Goal: Check status: Check status

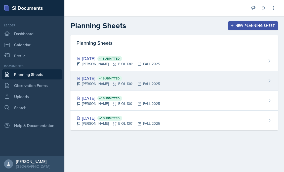
click at [93, 78] on div "[DATE] Submitted" at bounding box center [119, 78] width 84 height 7
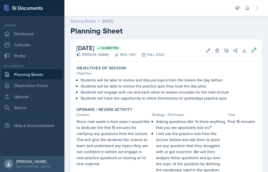
click at [95, 21] on link "Planning Sheets" at bounding box center [83, 21] width 25 height 5
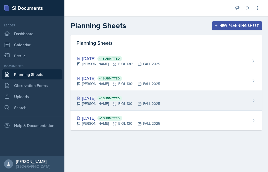
click at [104, 101] on div "[DATE] Submitted" at bounding box center [119, 98] width 84 height 7
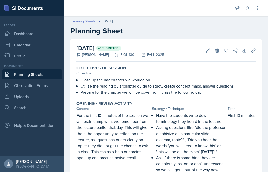
click at [94, 21] on link "Planning Sheets" at bounding box center [83, 21] width 25 height 5
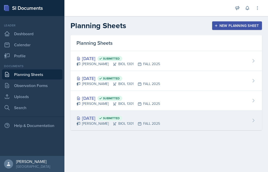
click at [99, 118] on div "[DATE] Submitted" at bounding box center [119, 118] width 84 height 7
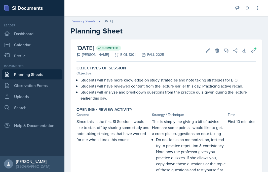
click at [81, 21] on link "Planning Sheets" at bounding box center [83, 21] width 25 height 5
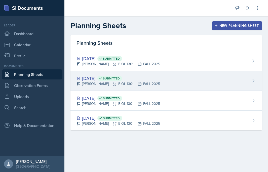
click at [89, 78] on div "[DATE] Submitted" at bounding box center [119, 78] width 84 height 7
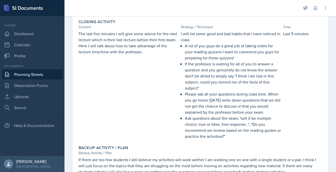
scroll to position [320, 0]
